Goal: Task Accomplishment & Management: Complete application form

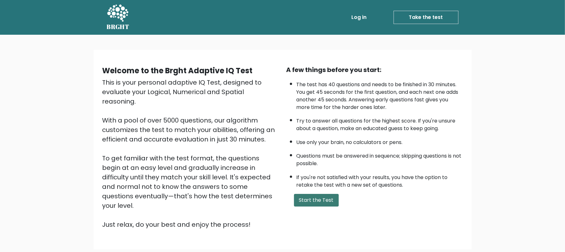
click at [308, 199] on button "Start the Test" at bounding box center [316, 200] width 45 height 13
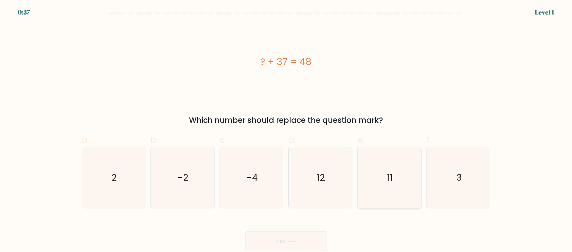
click at [400, 177] on icon "11" at bounding box center [389, 177] width 61 height 61
click at [286, 130] on input "e. 11" at bounding box center [286, 128] width 0 height 4
radio input "true"
click at [302, 235] on button "Next" at bounding box center [286, 241] width 82 height 20
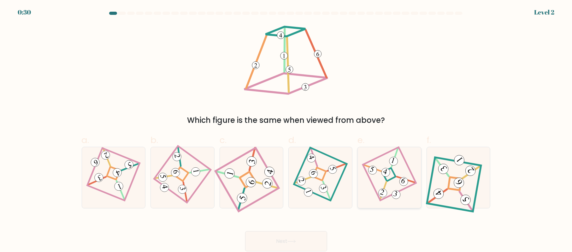
click at [393, 176] on icon at bounding box center [390, 177] width 42 height 49
click at [286, 130] on input "e." at bounding box center [286, 128] width 0 height 4
radio input "true"
click at [290, 244] on button "Next" at bounding box center [286, 241] width 82 height 20
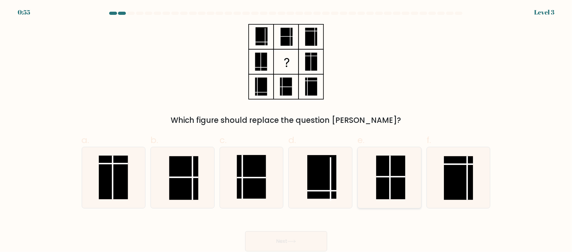
click at [396, 172] on rect at bounding box center [390, 177] width 29 height 44
click at [286, 130] on input "e." at bounding box center [286, 128] width 0 height 4
radio input "true"
click at [312, 233] on button "Next" at bounding box center [286, 241] width 82 height 20
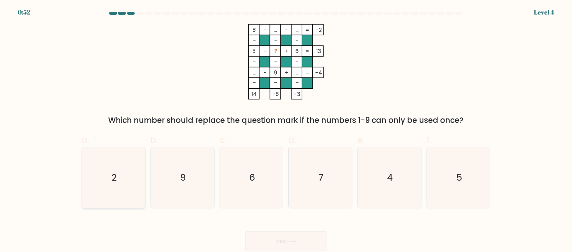
click at [117, 179] on icon "2" at bounding box center [113, 177] width 61 height 61
click at [286, 130] on input "a. 2" at bounding box center [286, 128] width 0 height 4
radio input "true"
click at [271, 236] on button "Next" at bounding box center [286, 241] width 82 height 20
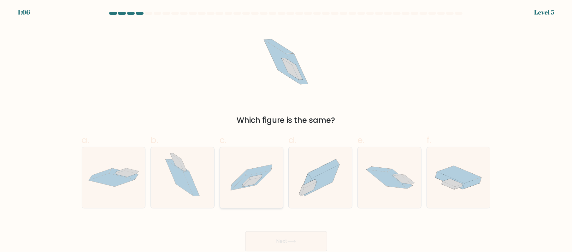
click at [248, 175] on icon at bounding box center [251, 181] width 40 height 20
click at [286, 130] on input "c." at bounding box center [286, 128] width 0 height 4
radio input "true"
click at [283, 236] on button "Next" at bounding box center [286, 241] width 82 height 20
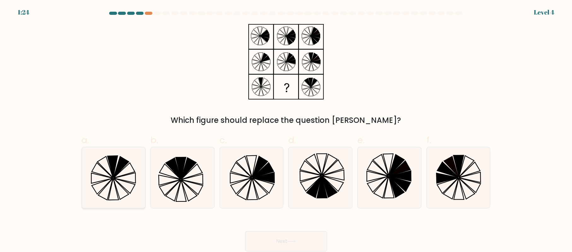
click at [106, 173] on icon at bounding box center [113, 177] width 61 height 61
click at [286, 130] on input "a." at bounding box center [286, 128] width 0 height 4
radio input "true"
click at [281, 233] on button "Next" at bounding box center [286, 241] width 82 height 20
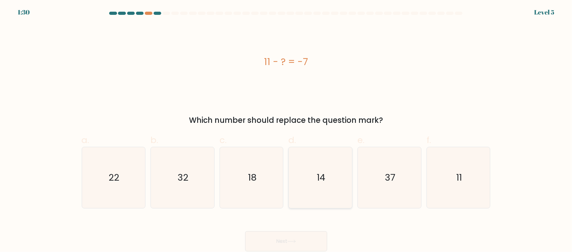
click at [318, 179] on text "14" at bounding box center [321, 177] width 9 height 13
click at [286, 130] on input "d. 14" at bounding box center [286, 128] width 0 height 4
radio input "true"
click at [285, 238] on button "Next" at bounding box center [286, 241] width 82 height 20
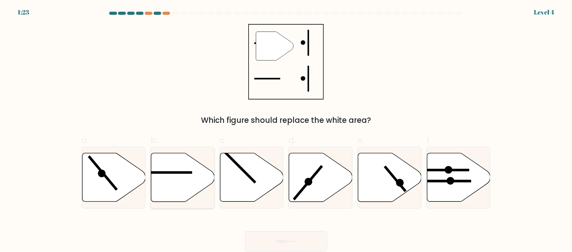
click at [183, 177] on icon at bounding box center [182, 177] width 63 height 49
click at [286, 130] on input "b." at bounding box center [286, 128] width 0 height 4
radio input "true"
click at [281, 237] on button "Next" at bounding box center [286, 241] width 82 height 20
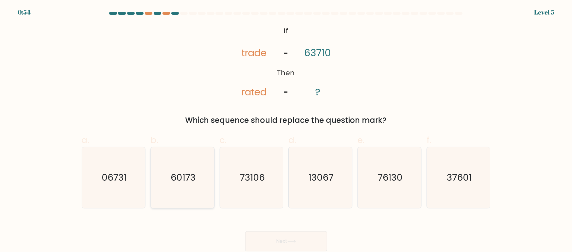
click at [180, 182] on text "60173" at bounding box center [183, 177] width 25 height 13
click at [286, 130] on input "b. 60173" at bounding box center [286, 128] width 0 height 4
radio input "true"
click at [277, 236] on button "Next" at bounding box center [286, 241] width 82 height 20
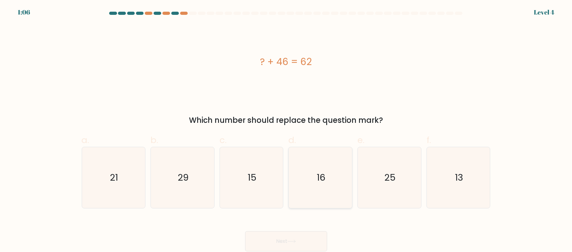
click at [327, 177] on icon "16" at bounding box center [320, 177] width 61 height 61
click at [286, 130] on input "d. 16" at bounding box center [286, 128] width 0 height 4
radio input "true"
click at [301, 234] on button "Next" at bounding box center [286, 241] width 82 height 20
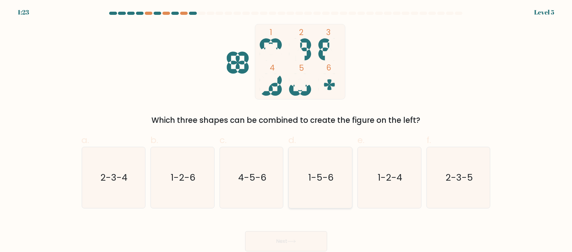
click at [323, 201] on icon "1-5-6" at bounding box center [320, 177] width 61 height 61
click at [286, 130] on input "d. 1-5-6" at bounding box center [286, 128] width 0 height 4
radio input "true"
click at [303, 235] on button "Next" at bounding box center [286, 241] width 82 height 20
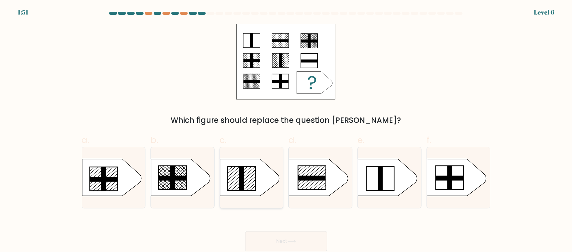
click at [245, 182] on line at bounding box center [245, 181] width 20 height 17
click at [286, 130] on input "c." at bounding box center [286, 128] width 0 height 4
radio input "true"
click at [305, 238] on button "Next" at bounding box center [286, 241] width 82 height 20
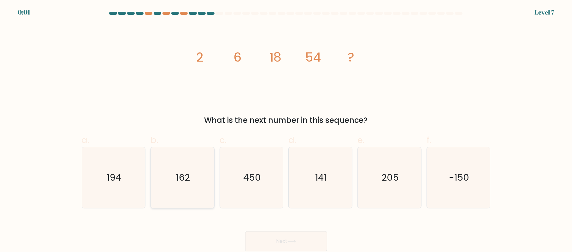
click at [199, 174] on icon "162" at bounding box center [182, 177] width 61 height 61
click at [286, 130] on input "b. 162" at bounding box center [286, 128] width 0 height 4
radio input "true"
click at [287, 240] on div "Next" at bounding box center [286, 233] width 416 height 35
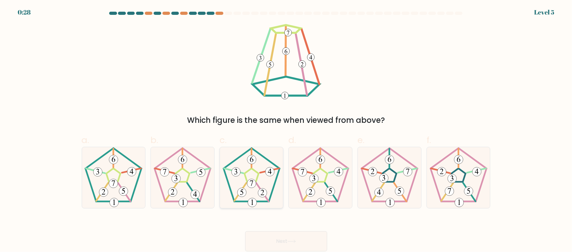
click at [255, 183] on 422 at bounding box center [251, 182] width 9 height 9
click at [286, 130] on input "c." at bounding box center [286, 128] width 0 height 4
radio input "true"
click at [284, 243] on button "Next" at bounding box center [286, 241] width 82 height 20
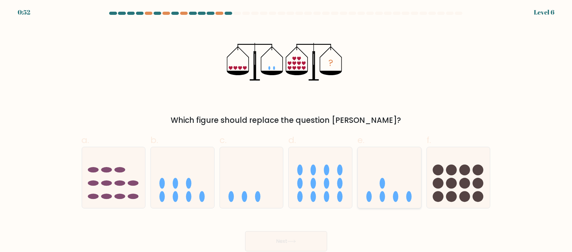
click at [391, 185] on icon at bounding box center [389, 177] width 63 height 52
click at [286, 130] on input "e." at bounding box center [286, 128] width 0 height 4
radio input "true"
click at [305, 242] on button "Next" at bounding box center [286, 241] width 82 height 20
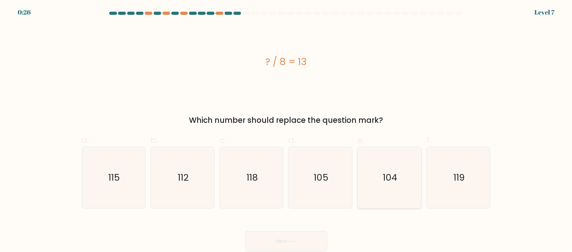
click at [360, 177] on icon "104" at bounding box center [389, 177] width 61 height 61
click at [286, 130] on input "e. 104" at bounding box center [286, 128] width 0 height 4
radio input "true"
click at [295, 241] on icon at bounding box center [291, 240] width 9 height 3
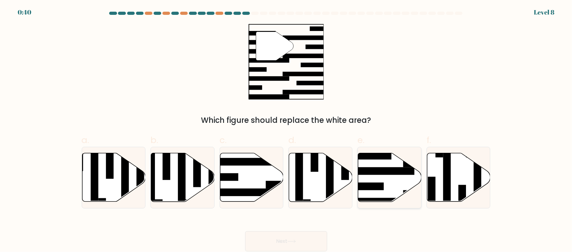
click at [386, 182] on icon at bounding box center [389, 177] width 63 height 49
click at [286, 130] on input "e." at bounding box center [286, 128] width 0 height 4
radio input "true"
click at [305, 243] on button "Next" at bounding box center [286, 241] width 82 height 20
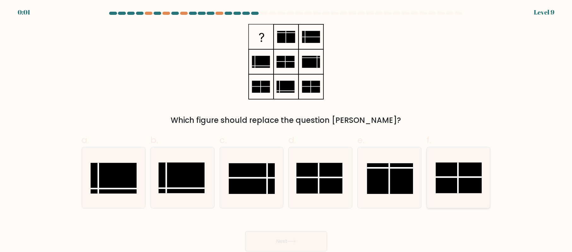
click at [457, 173] on line at bounding box center [457, 177] width 0 height 31
click at [286, 130] on input "f." at bounding box center [286, 128] width 0 height 4
radio input "true"
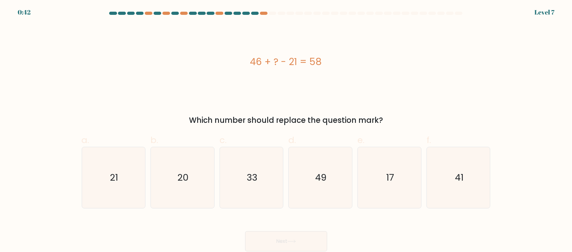
click at [298, 85] on div "46 + ? - 21 = 58" at bounding box center [286, 61] width 409 height 75
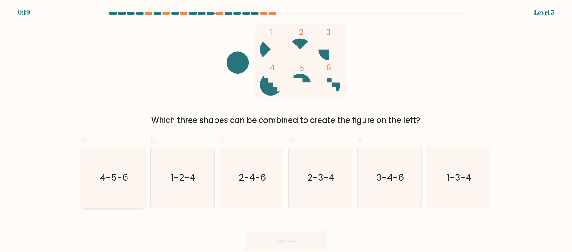
click at [122, 178] on text "4-5-6" at bounding box center [114, 177] width 28 height 13
click at [286, 130] on input "a. 4-5-6" at bounding box center [286, 128] width 0 height 4
radio input "true"
click at [286, 237] on button "Next" at bounding box center [286, 241] width 82 height 20
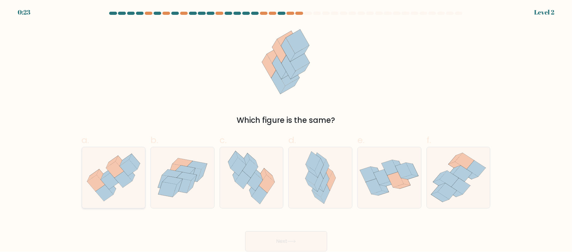
click at [125, 181] on icon at bounding box center [123, 179] width 18 height 16
click at [286, 130] on input "a." at bounding box center [286, 128] width 0 height 4
radio input "true"
click at [294, 237] on button "Next" at bounding box center [286, 241] width 82 height 20
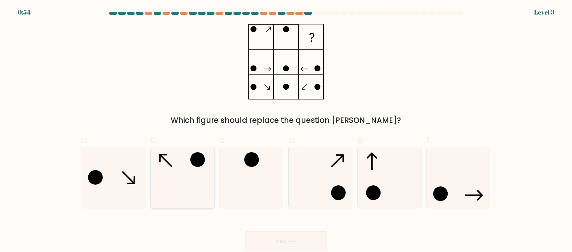
click at [194, 193] on icon at bounding box center [182, 177] width 61 height 61
click at [286, 130] on input "b." at bounding box center [286, 128] width 0 height 4
radio input "true"
click at [293, 237] on button "Next" at bounding box center [286, 241] width 82 height 20
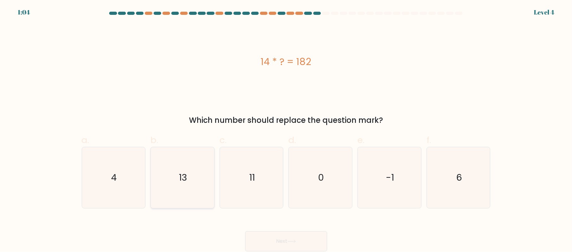
click at [195, 185] on icon "13" at bounding box center [182, 177] width 61 height 61
click at [286, 130] on input "b. 13" at bounding box center [286, 128] width 0 height 4
radio input "true"
click at [280, 231] on button "Next" at bounding box center [286, 241] width 82 height 20
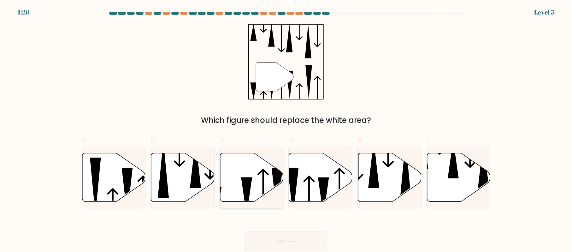
click at [249, 184] on icon at bounding box center [246, 196] width 11 height 38
click at [286, 130] on input "c." at bounding box center [286, 128] width 0 height 4
radio input "true"
click at [275, 240] on button "Next" at bounding box center [286, 241] width 82 height 20
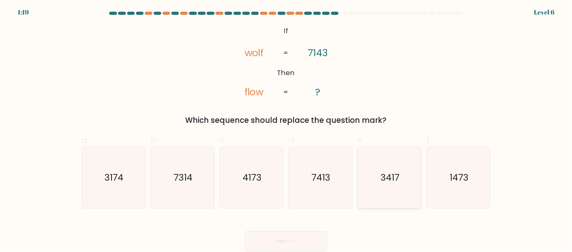
click at [388, 174] on text "3417" at bounding box center [389, 177] width 19 height 13
click at [286, 130] on input "e. 3417" at bounding box center [286, 128] width 0 height 4
radio input "true"
click at [303, 237] on button "Next" at bounding box center [286, 241] width 82 height 20
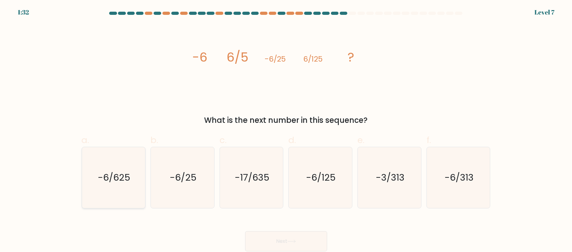
click at [130, 177] on text "-6/625" at bounding box center [114, 177] width 32 height 13
click at [286, 130] on input "a. -6/625" at bounding box center [286, 128] width 0 height 4
radio input "true"
click at [276, 240] on button "Next" at bounding box center [286, 241] width 82 height 20
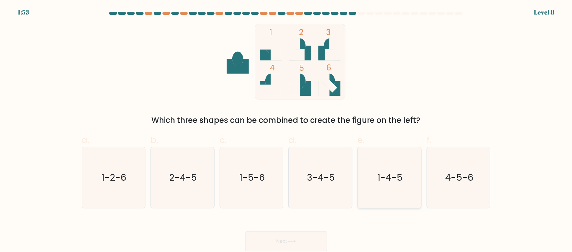
click at [409, 175] on icon "1-4-5" at bounding box center [389, 177] width 61 height 61
click at [286, 130] on input "e. 1-4-5" at bounding box center [286, 128] width 0 height 4
radio input "true"
click at [297, 245] on button "Next" at bounding box center [286, 241] width 82 height 20
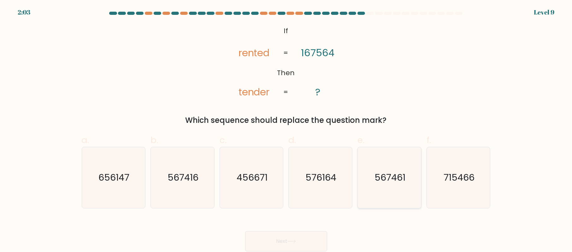
click at [386, 177] on text "567461" at bounding box center [389, 177] width 31 height 13
click at [286, 130] on input "e. 567461" at bounding box center [286, 128] width 0 height 4
radio input "true"
click at [294, 241] on icon at bounding box center [291, 240] width 9 height 3
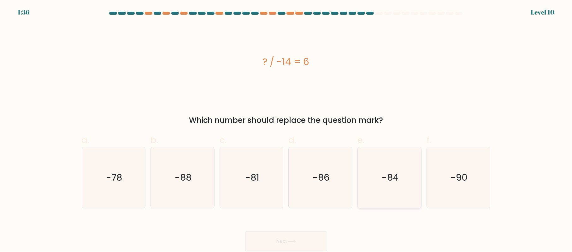
click at [368, 178] on icon "-84" at bounding box center [389, 177] width 61 height 61
click at [286, 130] on input "e. -84" at bounding box center [286, 128] width 0 height 4
radio input "true"
click at [305, 241] on button "Next" at bounding box center [286, 241] width 82 height 20
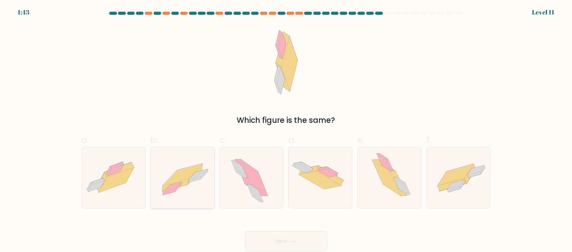
click at [203, 193] on icon at bounding box center [182, 176] width 63 height 45
click at [286, 130] on input "b." at bounding box center [286, 128] width 0 height 4
radio input "true"
click at [278, 236] on button "Next" at bounding box center [286, 241] width 82 height 20
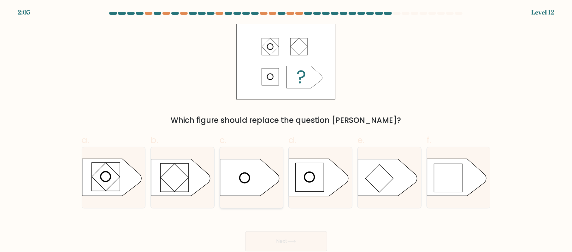
click at [253, 178] on icon at bounding box center [249, 177] width 59 height 37
click at [286, 130] on input "c." at bounding box center [286, 128] width 0 height 4
radio input "true"
click at [446, 173] on rect at bounding box center [448, 178] width 28 height 28
click at [286, 130] on input "f." at bounding box center [286, 128] width 0 height 4
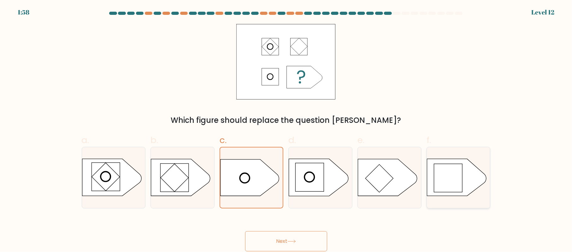
radio input "true"
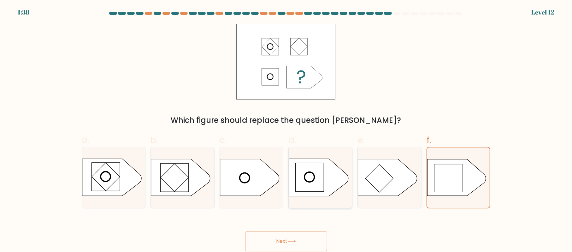
click at [317, 186] on rect at bounding box center [309, 177] width 28 height 28
click at [286, 130] on input "d." at bounding box center [286, 128] width 0 height 4
radio input "true"
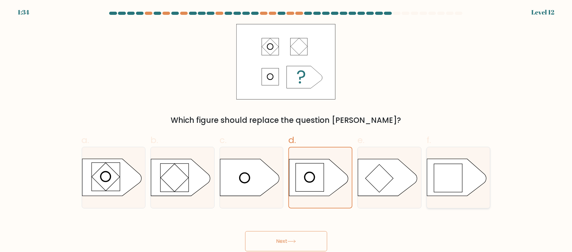
click at [470, 164] on icon at bounding box center [456, 177] width 59 height 37
click at [286, 130] on input "f." at bounding box center [286, 128] width 0 height 4
radio input "true"
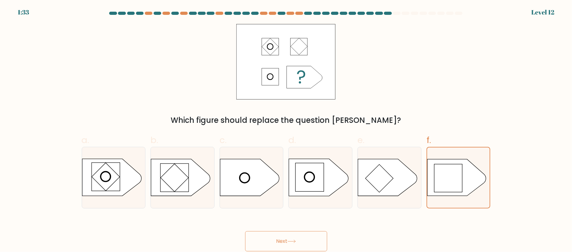
click at [310, 234] on button "Next" at bounding box center [286, 241] width 82 height 20
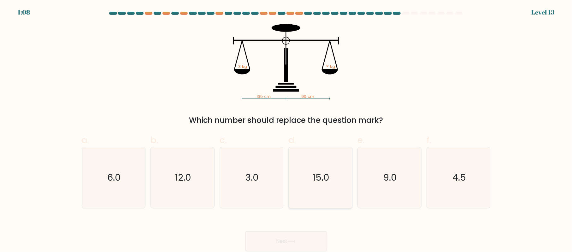
click at [346, 171] on icon "15.0" at bounding box center [320, 177] width 61 height 61
click at [286, 130] on input "d. 15.0" at bounding box center [286, 128] width 0 height 4
radio input "true"
click at [300, 236] on button "Next" at bounding box center [286, 241] width 82 height 20
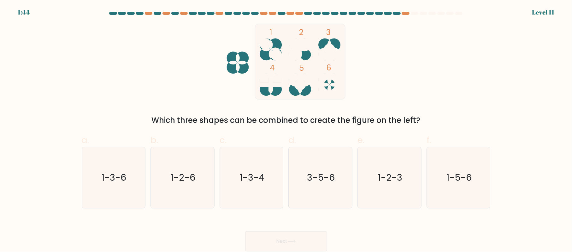
click at [400, 72] on div "1 2 3 4 5 6 Which three shapes can be combined to create the figure on the left?" at bounding box center [286, 75] width 416 height 102
click at [313, 187] on icon "3-5-6" at bounding box center [320, 177] width 61 height 61
click at [286, 130] on input "d. 3-5-6" at bounding box center [286, 128] width 0 height 4
radio input "true"
click at [293, 237] on button "Next" at bounding box center [286, 241] width 82 height 20
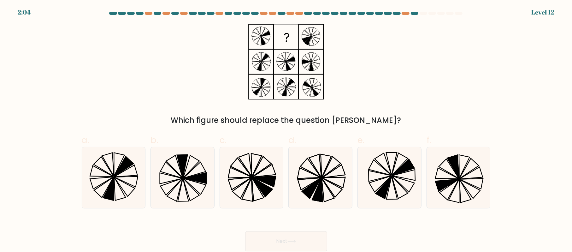
click at [362, 79] on div "Which figure should replace the question mark?" at bounding box center [286, 75] width 416 height 102
click at [398, 175] on icon at bounding box center [389, 177] width 61 height 61
click at [286, 130] on input "e." at bounding box center [286, 128] width 0 height 4
radio input "true"
click at [294, 249] on button "Next" at bounding box center [286, 241] width 82 height 20
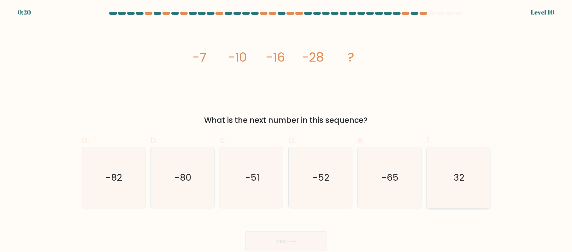
click at [453, 196] on icon "32" at bounding box center [458, 177] width 61 height 61
click at [286, 130] on input "f. 32" at bounding box center [286, 128] width 0 height 4
radio input "true"
click at [311, 245] on button "Next" at bounding box center [286, 241] width 82 height 20
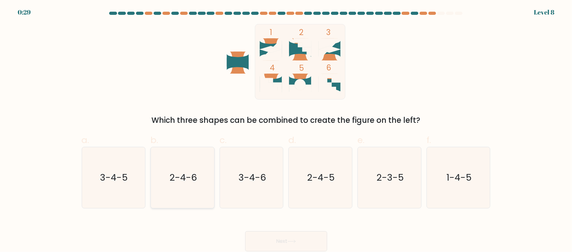
click at [181, 177] on text "2-4-6" at bounding box center [182, 177] width 27 height 13
click at [286, 130] on input "b. 2-4-6" at bounding box center [286, 128] width 0 height 4
radio input "true"
click at [286, 240] on button "Next" at bounding box center [286, 241] width 82 height 20
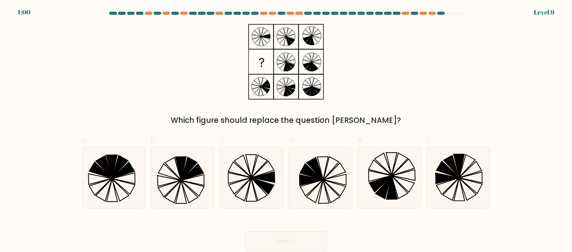
click at [406, 91] on div "Which figure should replace the question mark?" at bounding box center [286, 75] width 416 height 102
click at [394, 187] on icon at bounding box center [391, 187] width 11 height 23
click at [286, 130] on input "e." at bounding box center [286, 128] width 0 height 4
radio input "true"
click at [289, 240] on icon at bounding box center [291, 240] width 9 height 3
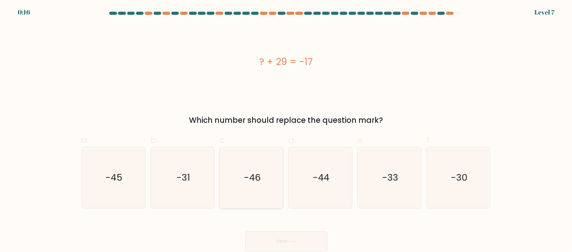
click at [237, 178] on icon "-46" at bounding box center [251, 177] width 61 height 61
click at [286, 130] on input "c. -46" at bounding box center [286, 128] width 0 height 4
radio input "true"
click at [282, 238] on button "Next" at bounding box center [286, 241] width 82 height 20
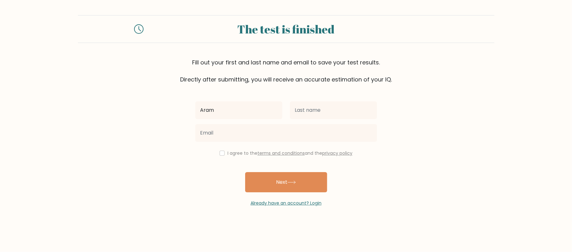
type input "Aram"
click at [334, 102] on input "text" at bounding box center [333, 110] width 87 height 18
type input "A"
click at [230, 108] on input "Aram" at bounding box center [238, 110] width 87 height 18
type input "A"
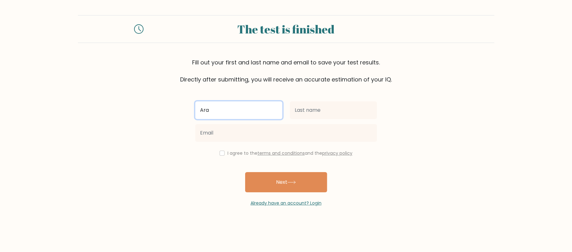
type input "Aram"
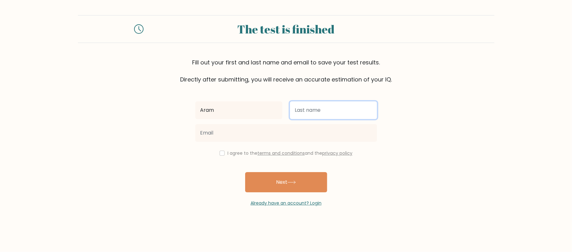
click at [304, 110] on input "text" at bounding box center [333, 110] width 87 height 18
type input "Abubakr"
click at [32, 123] on form "The test is finished Fill out your first and last name and email to save your t…" at bounding box center [286, 110] width 572 height 191
click at [100, 92] on form "The test is finished Fill out your first and last name and email to save your t…" at bounding box center [286, 110] width 572 height 191
click at [221, 153] on input "checkbox" at bounding box center [221, 152] width 5 height 5
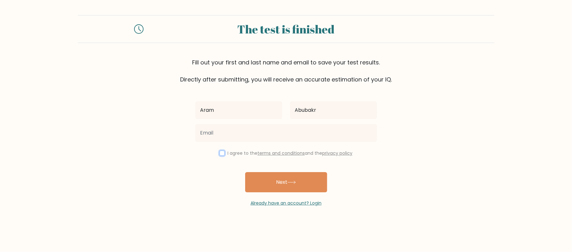
checkbox input "true"
click at [154, 150] on form "The test is finished Fill out your first and last name and email to save your t…" at bounding box center [286, 110] width 572 height 191
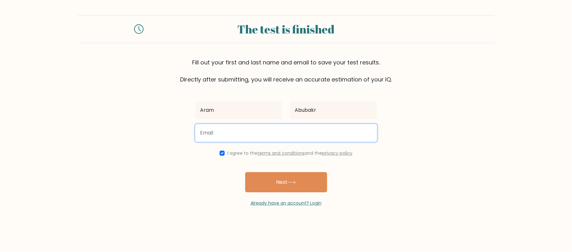
click at [207, 131] on input "email" at bounding box center [286, 133] width 182 height 18
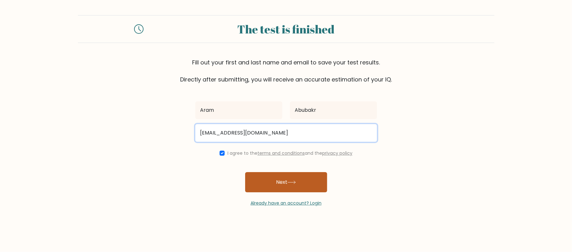
type input "gasht10@gmail.com"
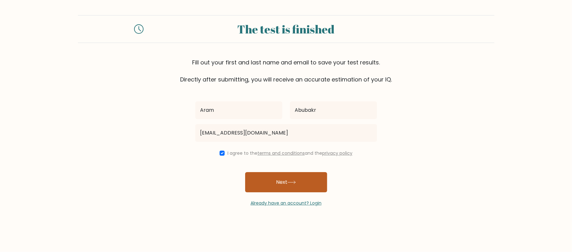
click at [269, 181] on button "Next" at bounding box center [286, 182] width 82 height 20
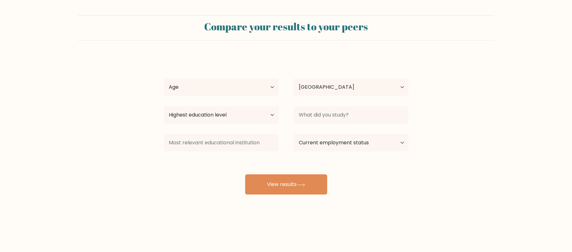
select select "IQ"
drag, startPoint x: 190, startPoint y: 90, endPoint x: 187, endPoint y: 95, distance: 5.9
click at [190, 90] on select "Age Under [DEMOGRAPHIC_DATA] [DEMOGRAPHIC_DATA] [DEMOGRAPHIC_DATA] [DEMOGRAPHIC…" at bounding box center [221, 87] width 115 height 18
select select "18_24"
click at [164, 79] on select "Age Under [DEMOGRAPHIC_DATA] [DEMOGRAPHIC_DATA] [DEMOGRAPHIC_DATA] [DEMOGRAPHIC…" at bounding box center [221, 87] width 115 height 18
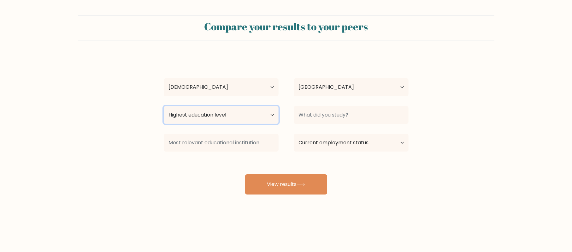
click at [221, 113] on select "Highest education level No schooling Primary Lower Secondary Upper Secondary Oc…" at bounding box center [221, 115] width 115 height 18
select select "bachelors_degree"
click at [164, 106] on select "Highest education level No schooling Primary Lower Secondary Upper Secondary Oc…" at bounding box center [221, 115] width 115 height 18
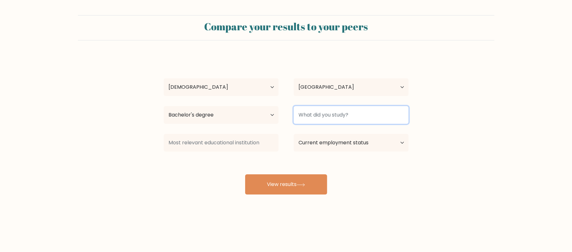
click at [306, 118] on input at bounding box center [351, 115] width 115 height 18
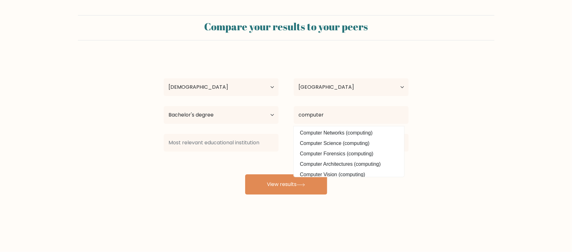
click at [317, 143] on option "Computer Science (computing)" at bounding box center [348, 143] width 107 height 10
type input "Computer Science"
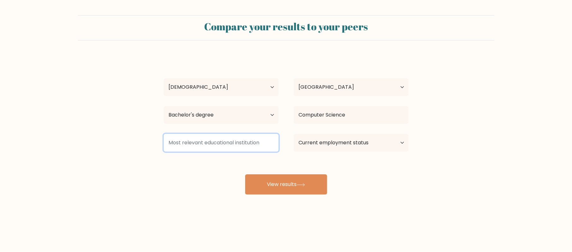
click at [247, 145] on input at bounding box center [221, 143] width 115 height 18
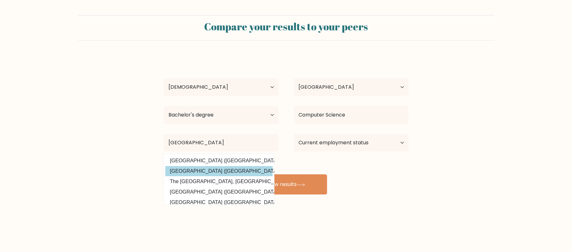
click at [212, 169] on option "[GEOGRAPHIC_DATA] ([GEOGRAPHIC_DATA])" at bounding box center [218, 171] width 107 height 10
type input "[GEOGRAPHIC_DATA]"
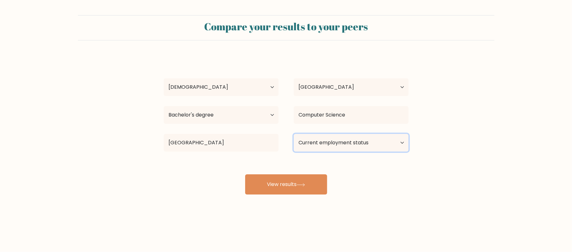
click at [306, 139] on select "Current employment status Employed Student Retired Other / prefer not to answer" at bounding box center [351, 143] width 115 height 18
select select "other"
click at [294, 134] on select "Current employment status Employed Student Retired Other / prefer not to answer" at bounding box center [351, 143] width 115 height 18
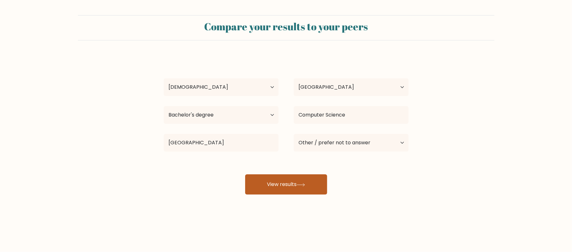
click at [305, 183] on icon at bounding box center [300, 184] width 9 height 3
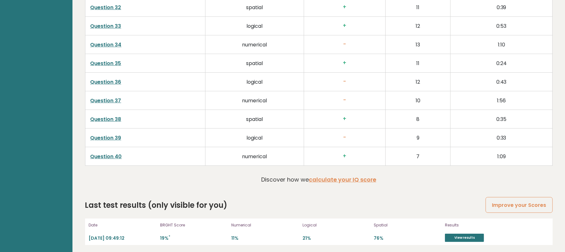
scroll to position [1657, 0]
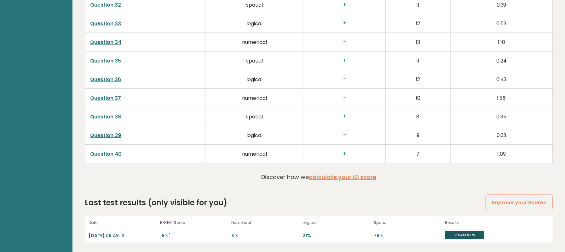
click at [471, 235] on link "View results" at bounding box center [464, 235] width 39 height 8
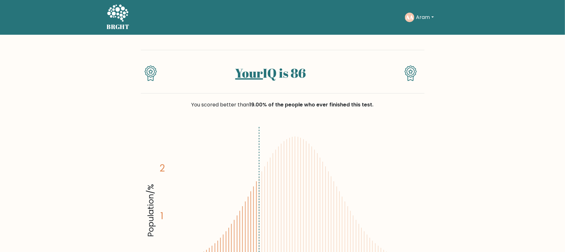
drag, startPoint x: 462, startPoint y: 166, endPoint x: 231, endPoint y: 62, distance: 253.6
click at [433, 17] on button "Aram" at bounding box center [425, 17] width 21 height 8
click at [418, 60] on link "Logout" at bounding box center [430, 61] width 50 height 10
